Goal: Task Accomplishment & Management: Manage account settings

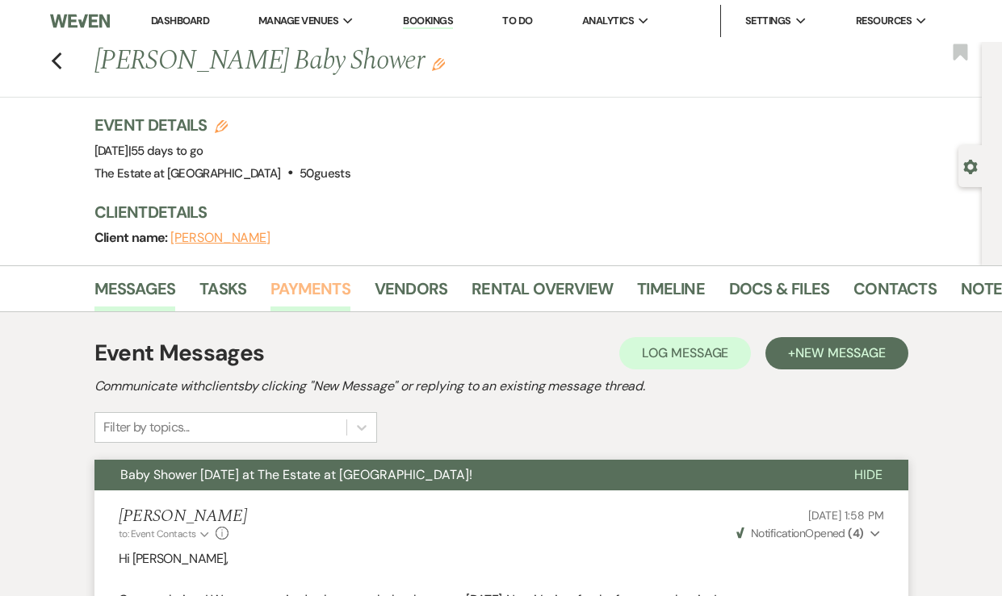
click at [308, 304] on link "Payments" at bounding box center [310, 294] width 80 height 36
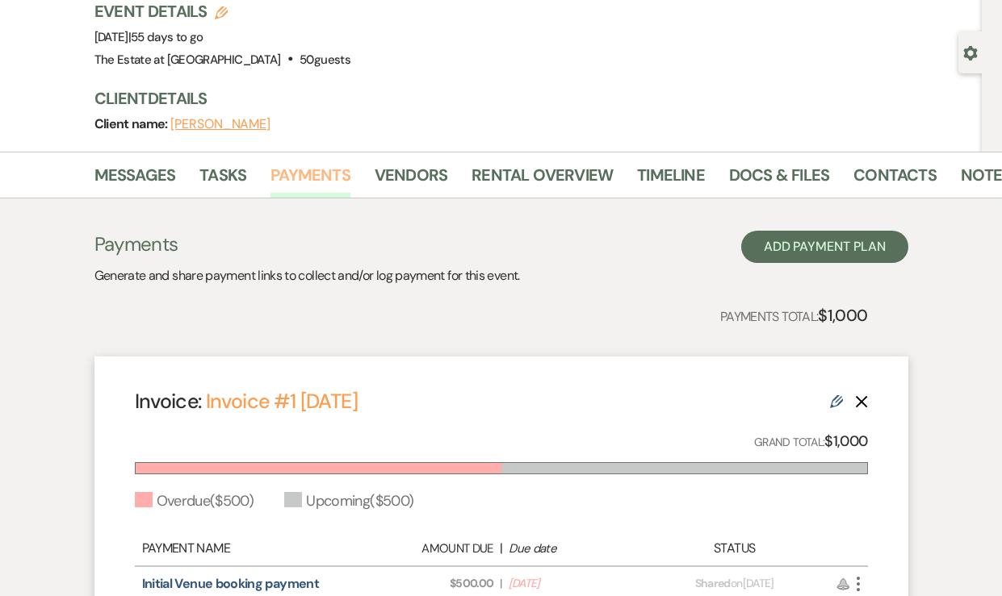
scroll to position [349, 0]
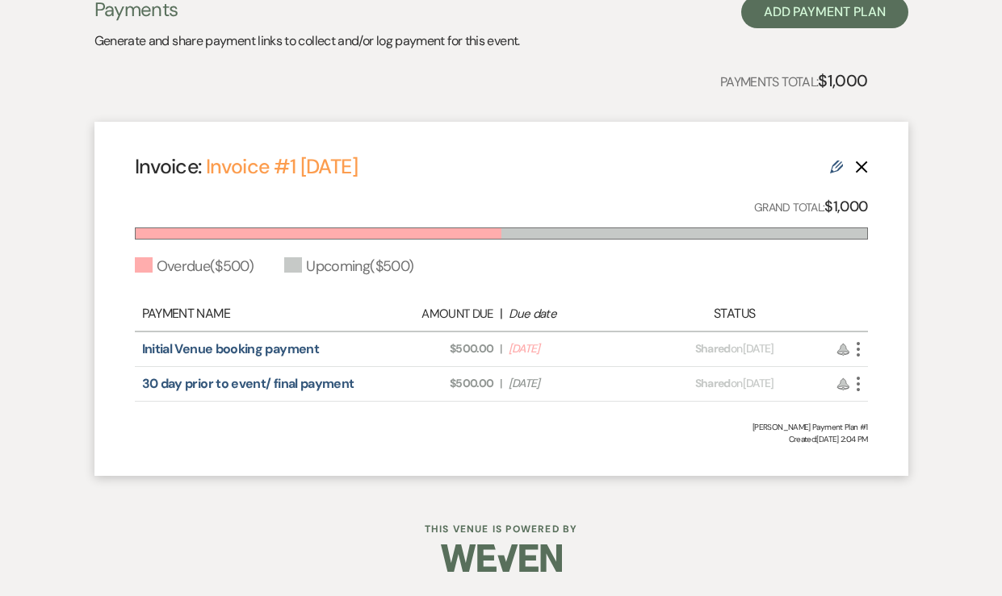
click at [857, 345] on icon "More" at bounding box center [857, 349] width 19 height 19
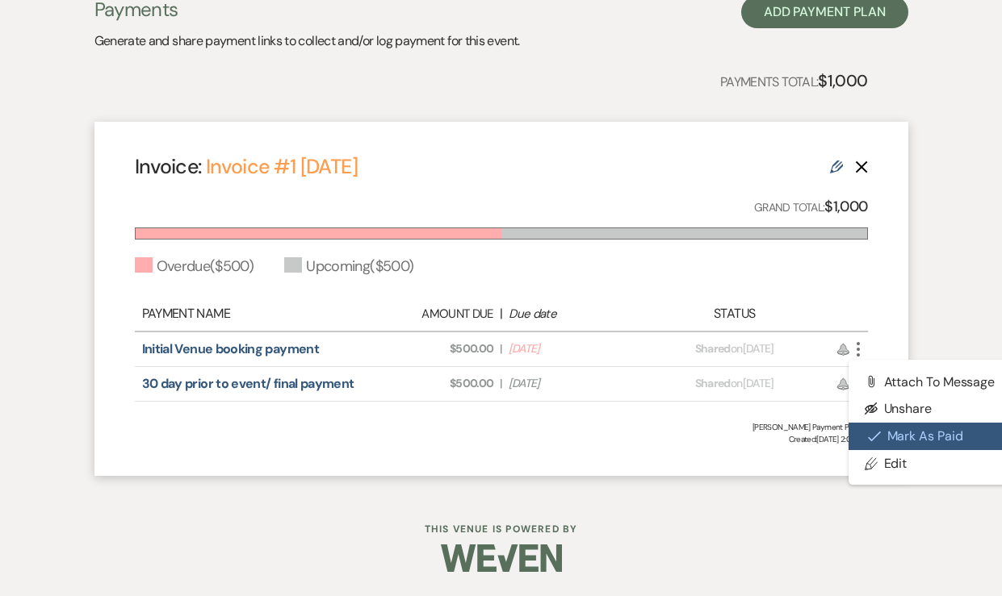
click at [885, 445] on button "Check [PERSON_NAME] [PERSON_NAME] as Paid" at bounding box center [929, 436] width 163 height 27
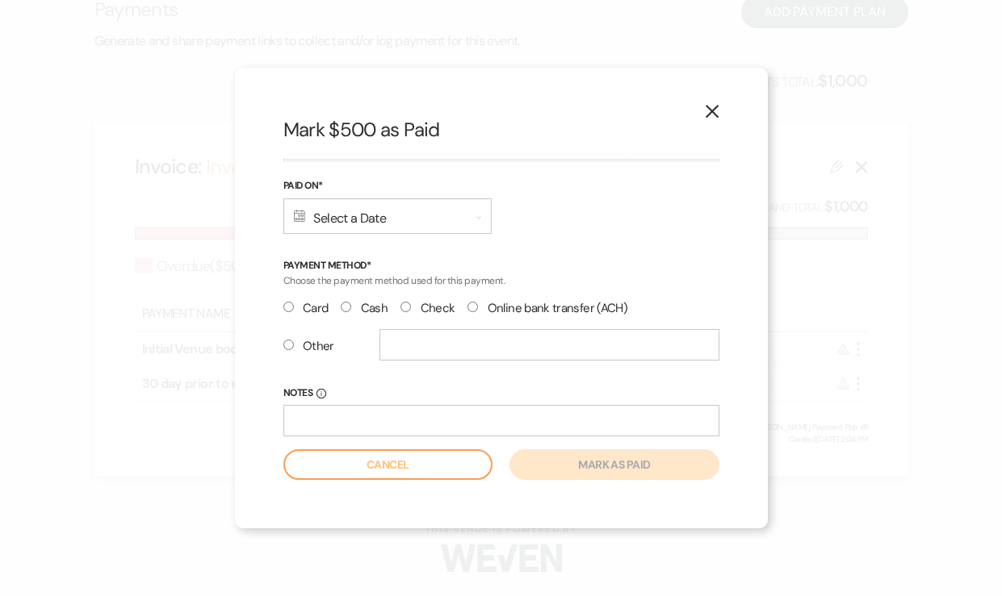
click at [339, 228] on div "Calendar Select a Date Expand" at bounding box center [387, 217] width 208 height 36
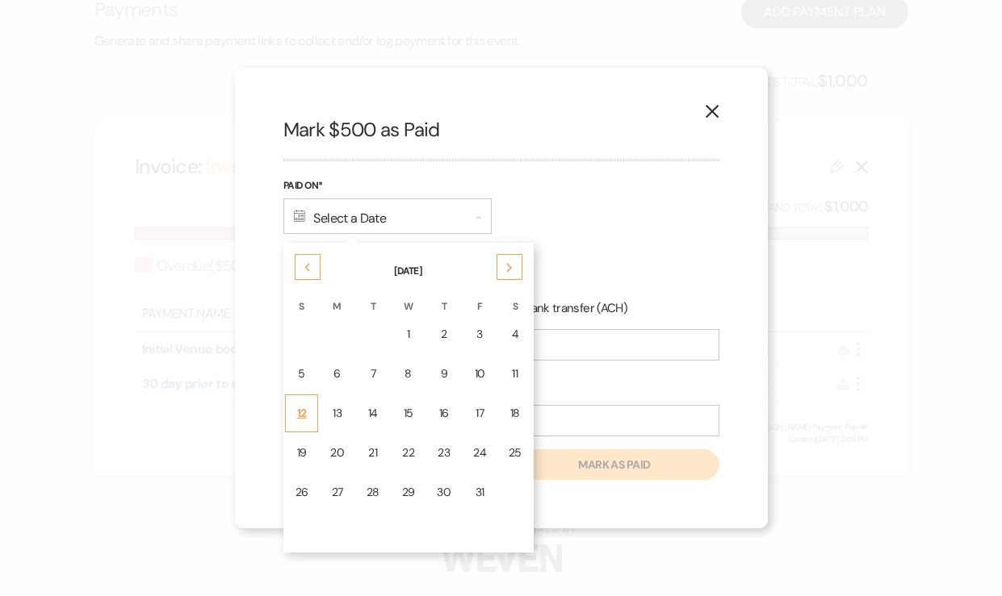
click at [301, 416] on div "12" at bounding box center [301, 413] width 13 height 17
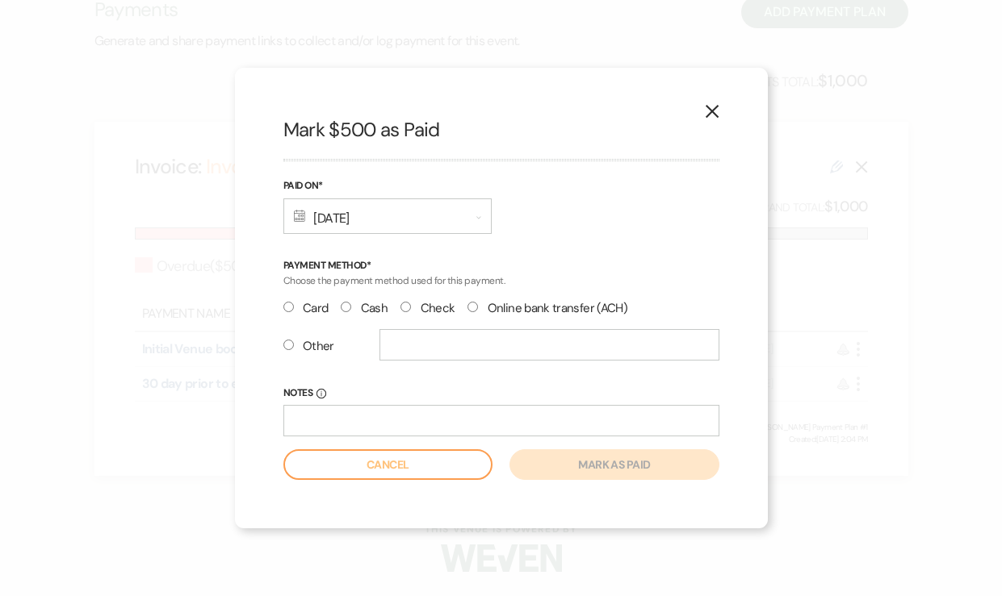
click at [312, 305] on label "Card" at bounding box center [305, 309] width 45 height 22
click at [294, 305] on input "Card" at bounding box center [288, 307] width 10 height 10
radio input "true"
click at [526, 462] on button "Mark as paid" at bounding box center [613, 465] width 209 height 31
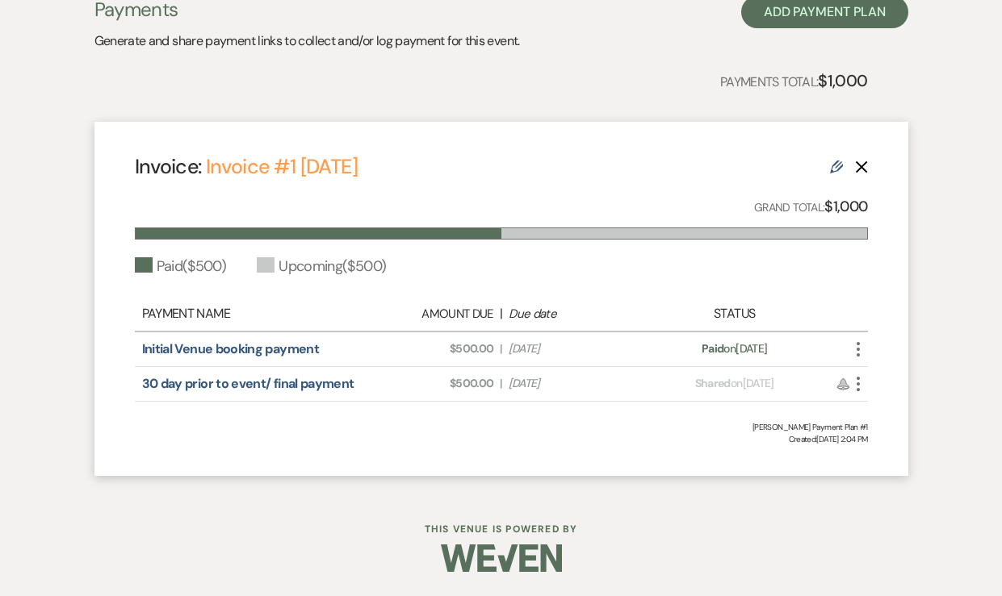
scroll to position [0, 0]
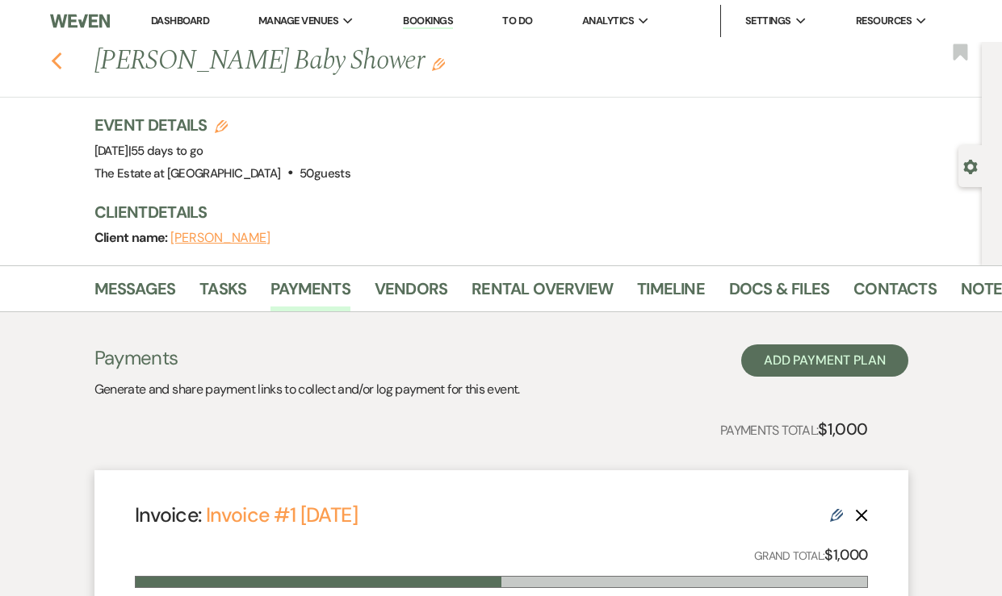
click at [54, 65] on icon "Previous" at bounding box center [57, 61] width 12 height 19
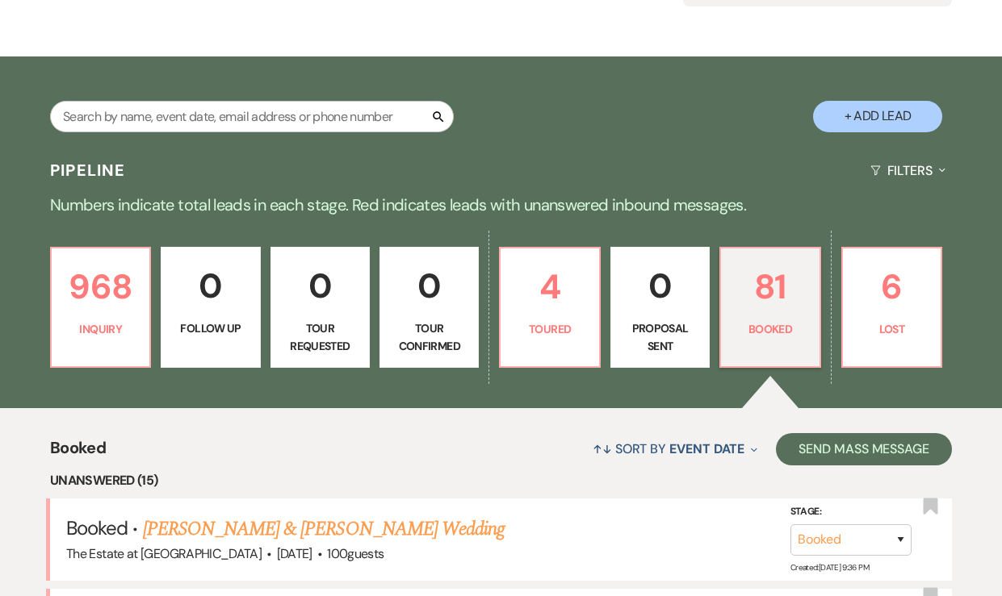
scroll to position [206, 0]
